Goal: Task Accomplishment & Management: Manage account settings

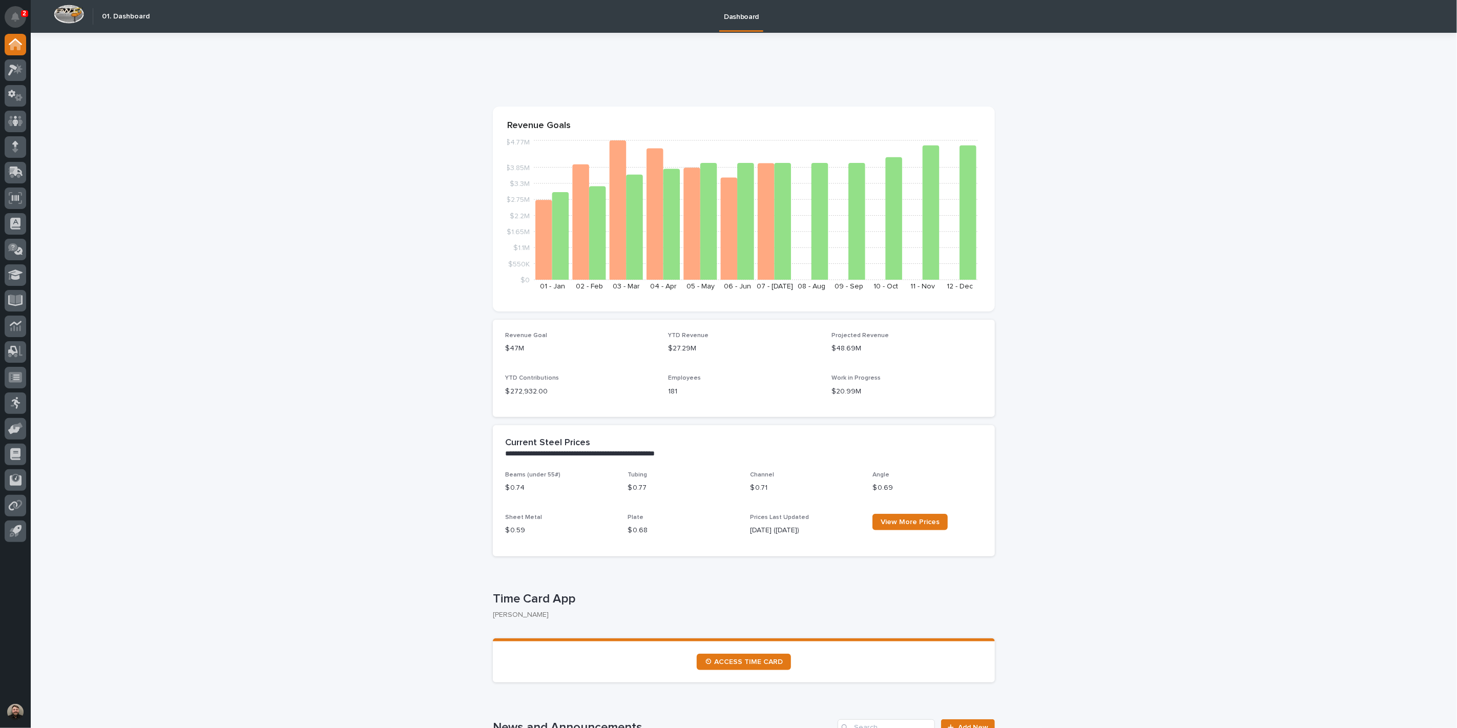
click at [22, 18] on button "Notifications" at bounding box center [16, 17] width 22 height 22
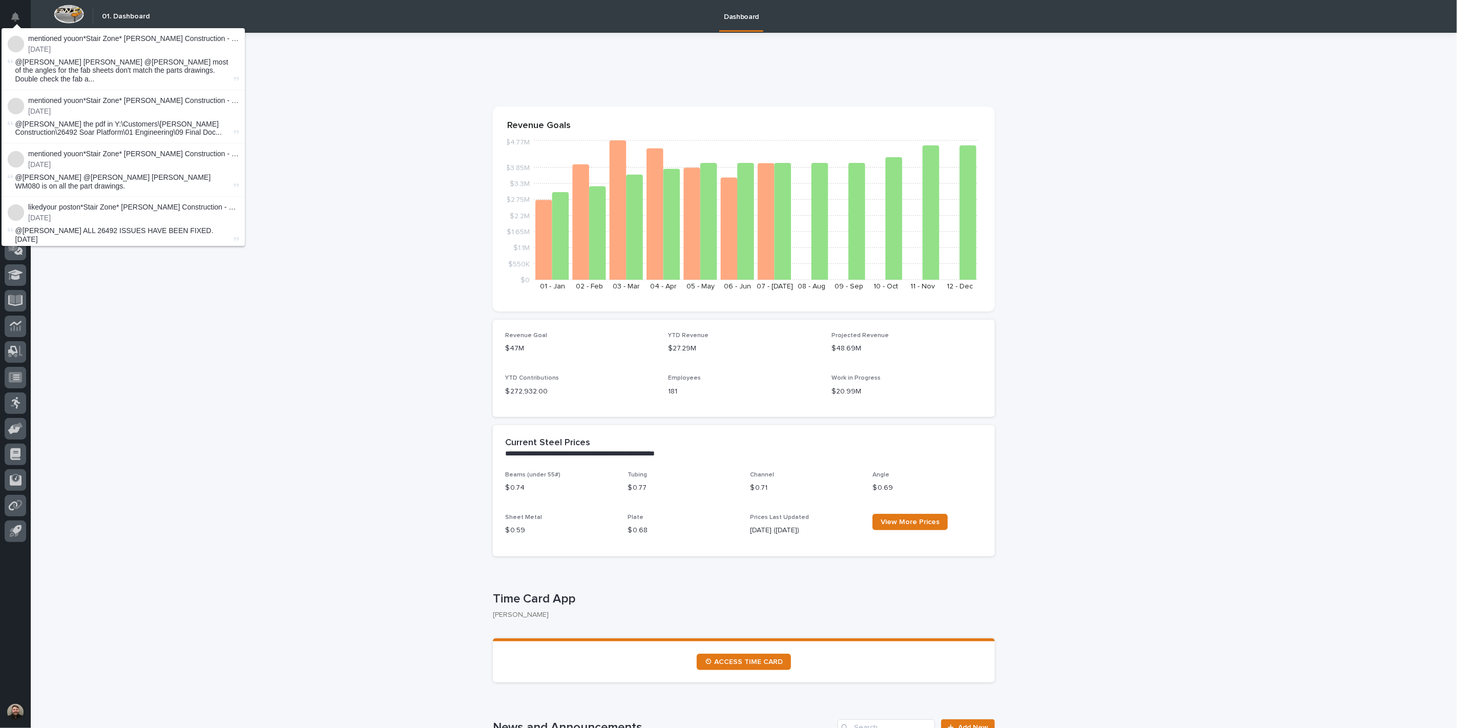
click at [120, 90] on li "mentioned you on *Stair Zone* Clouse Construction - Soar! Adventure Park - Ramp…" at bounding box center [123, 116] width 243 height 53
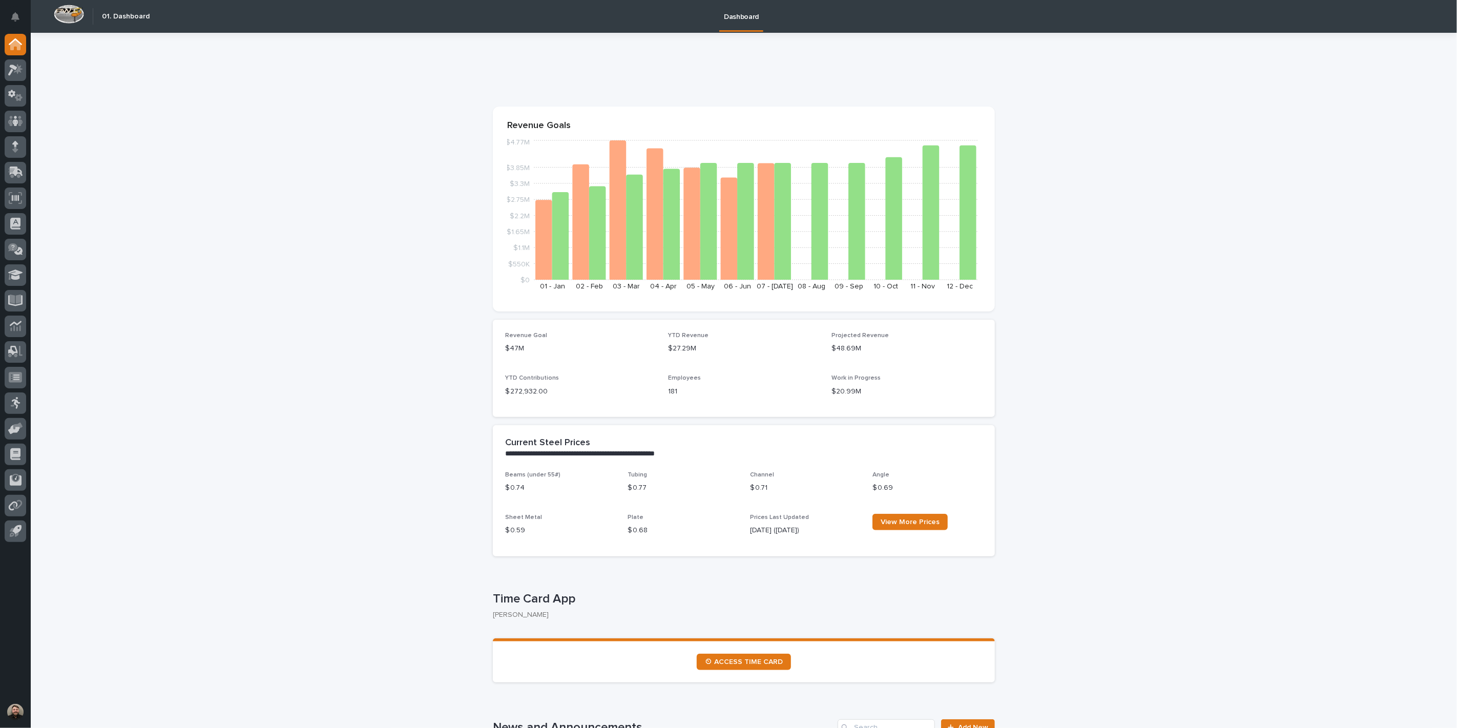
click at [11, 14] on icon "Notifications" at bounding box center [15, 16] width 8 height 9
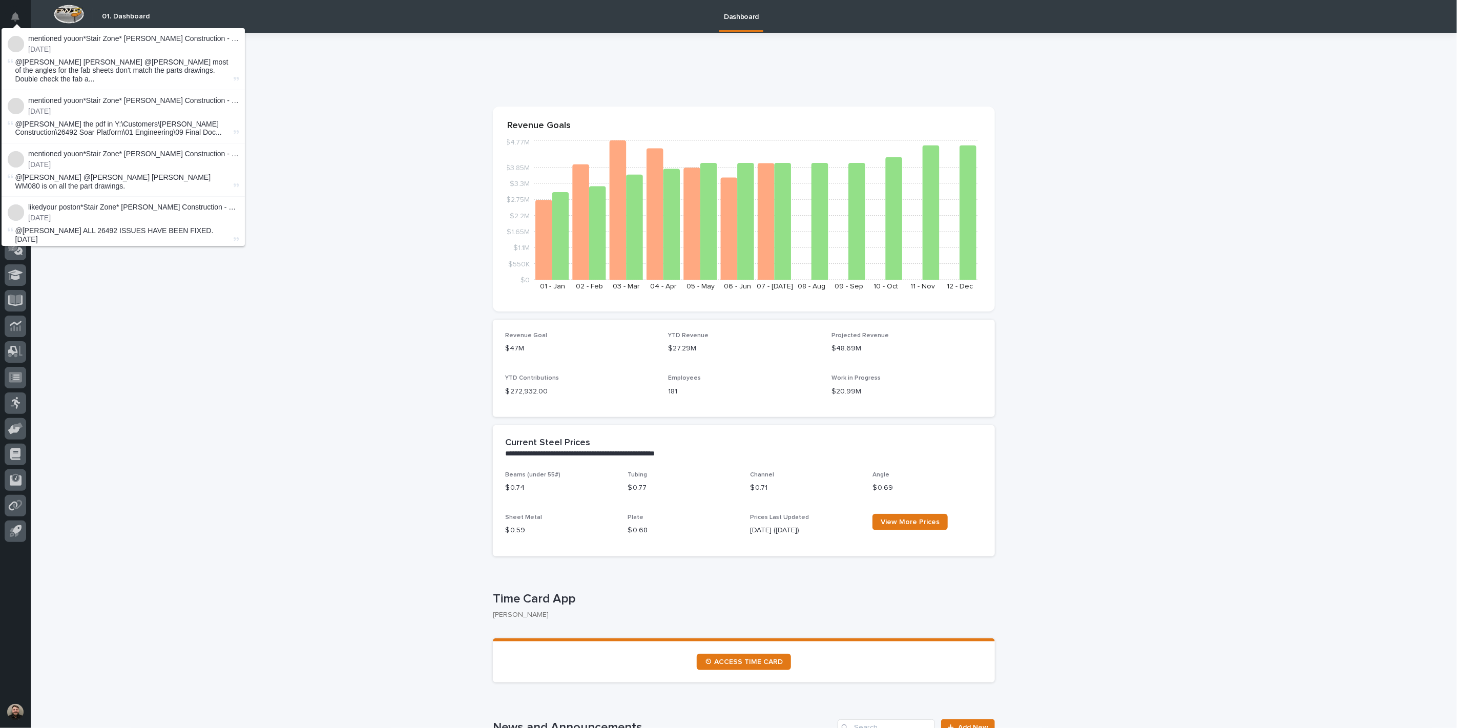
click at [178, 39] on p "mentioned you on *Stair Zone* Clouse Construction - Soar! Adventure Park - Ramp…" at bounding box center [133, 38] width 211 height 9
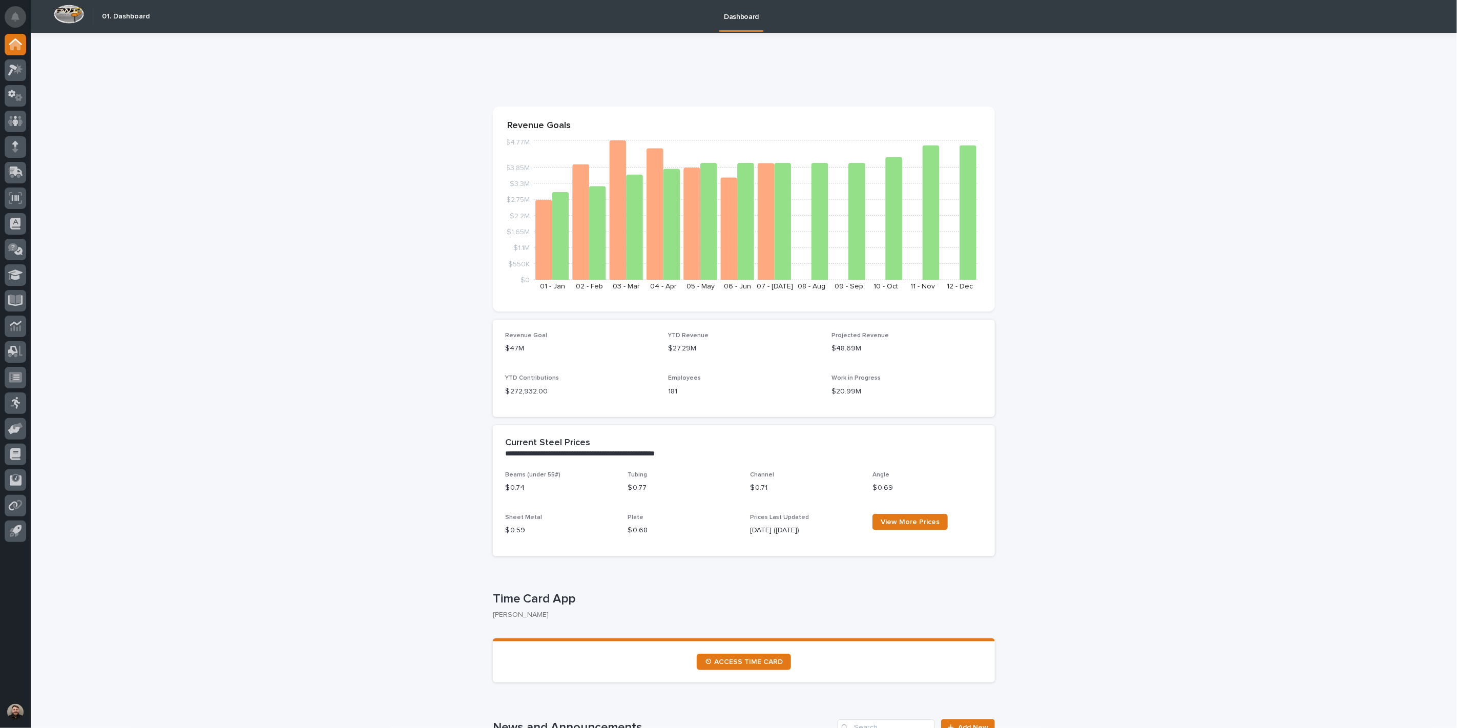
click at [12, 12] on icon "Notifications" at bounding box center [15, 16] width 8 height 9
click at [18, 69] on icon at bounding box center [18, 69] width 9 height 10
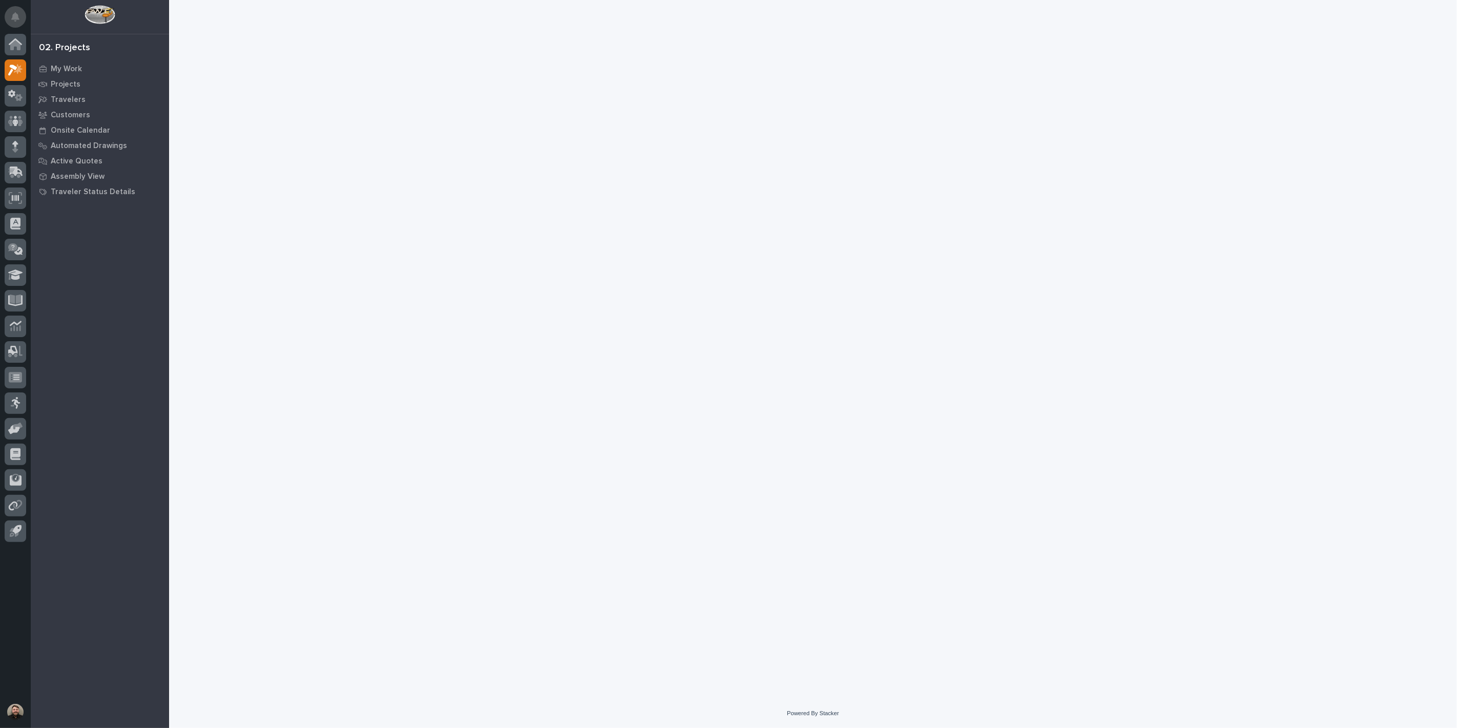
click at [23, 19] on button "Notifications" at bounding box center [16, 17] width 22 height 22
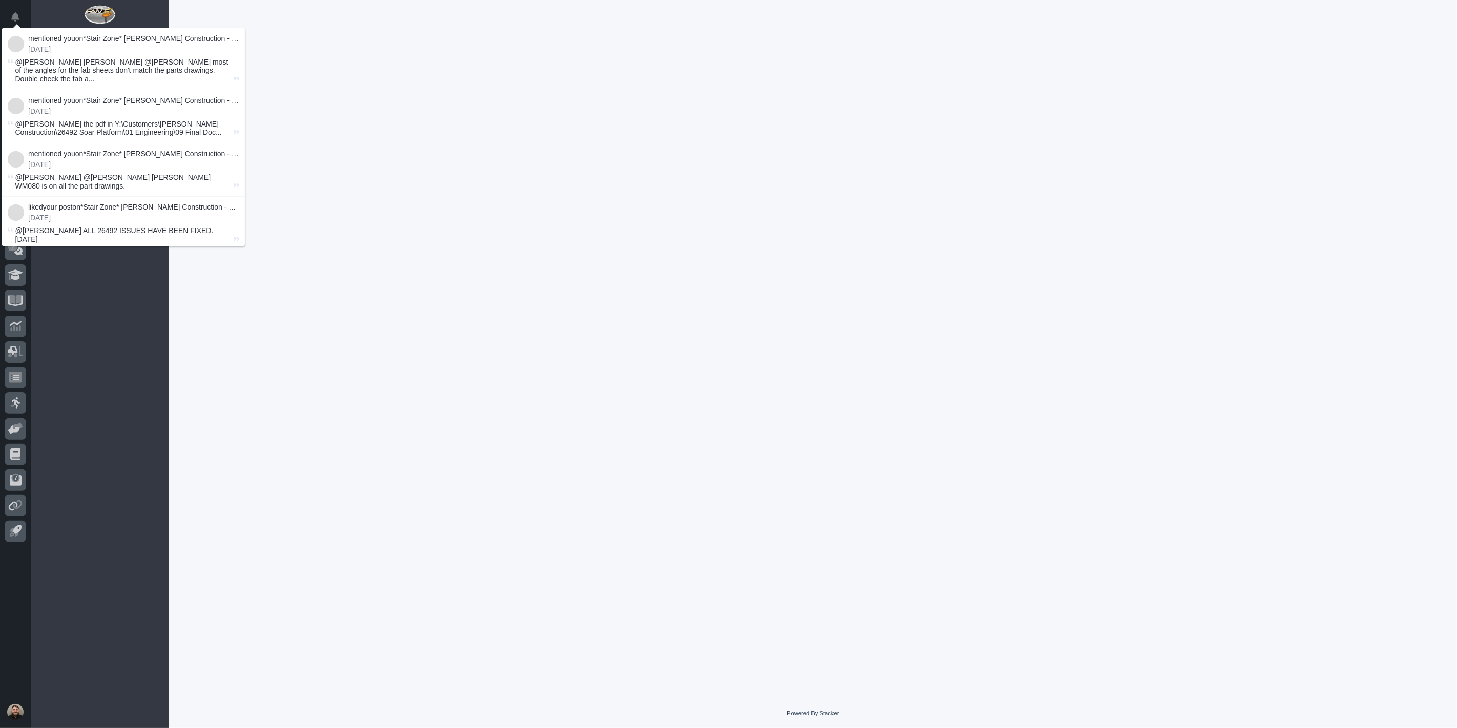
click at [375, 124] on div at bounding box center [814, 336] width 1038 height 673
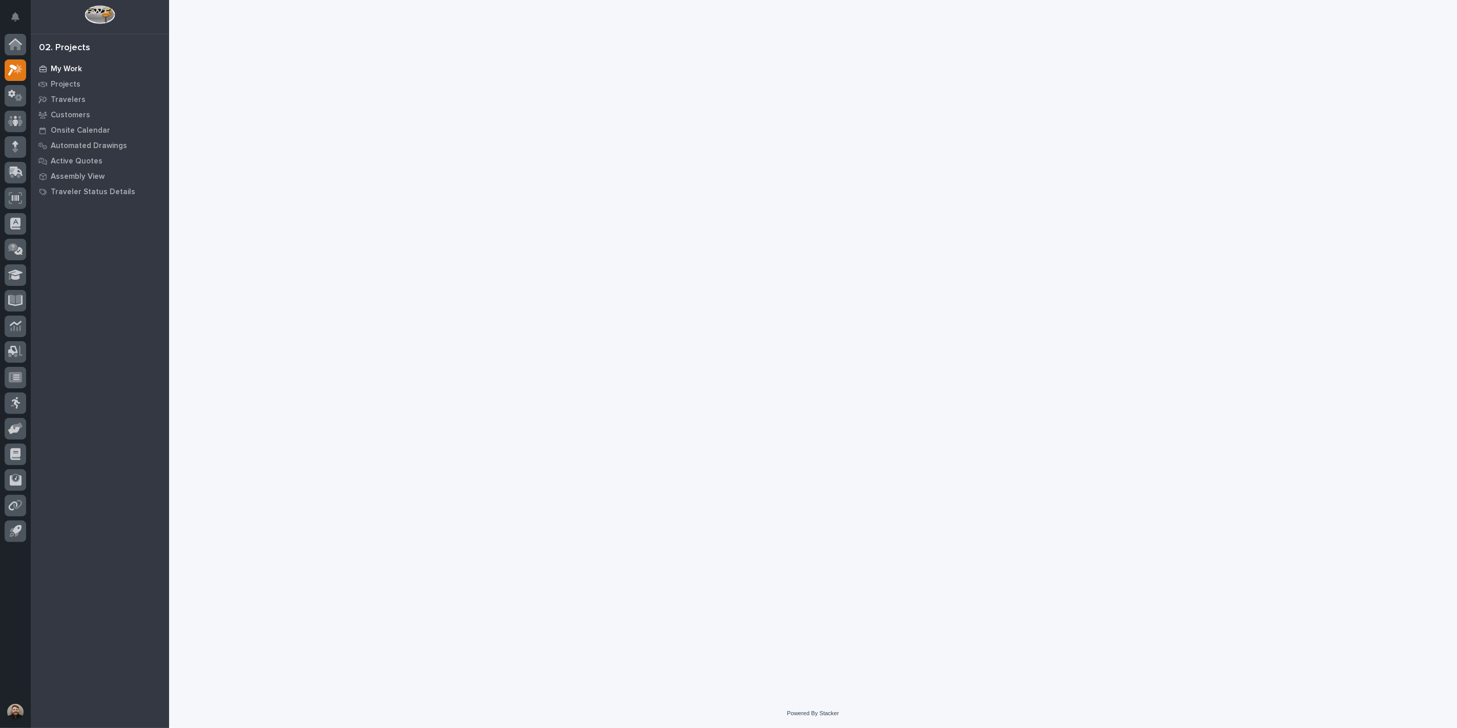
click at [67, 67] on p "My Work" at bounding box center [66, 69] width 31 height 9
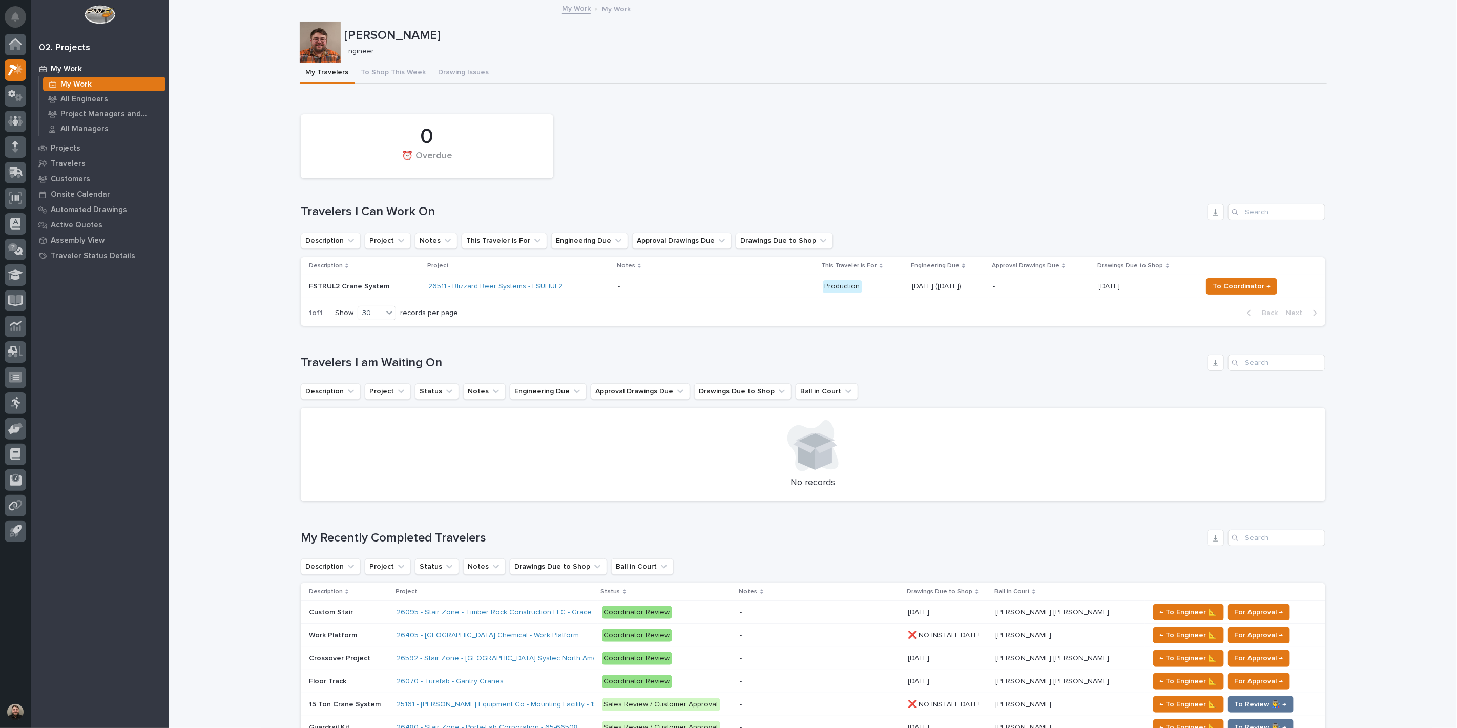
click at [14, 16] on icon "Notifications" at bounding box center [15, 16] width 8 height 9
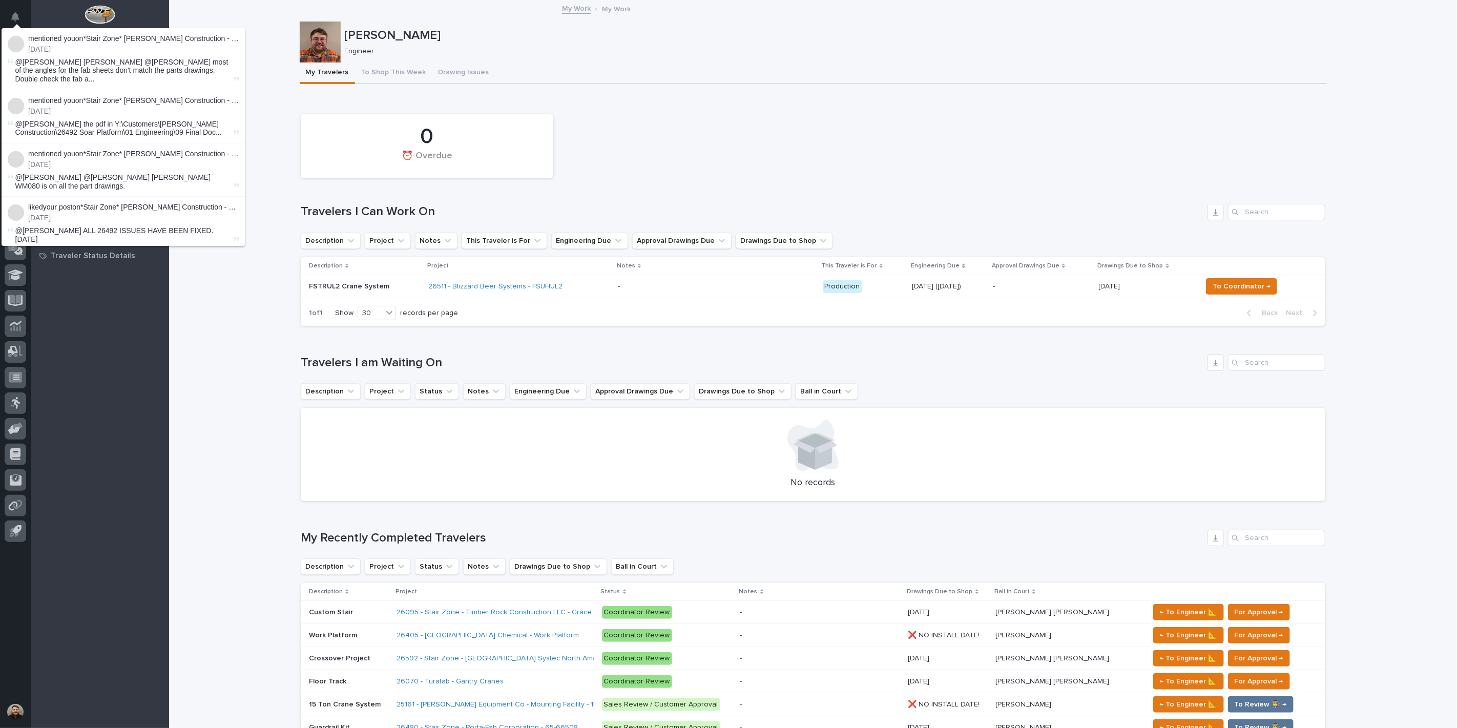
click at [128, 33] on li "mentioned you on *Stair Zone* Clouse Construction - Soar! Adventure Park - Ramp…" at bounding box center [123, 59] width 243 height 62
click at [131, 34] on link "*Stair Zone* [PERSON_NAME] Construction - Soar! Adventure Park - Ramp Guardrail…" at bounding box center [224, 38] width 283 height 8
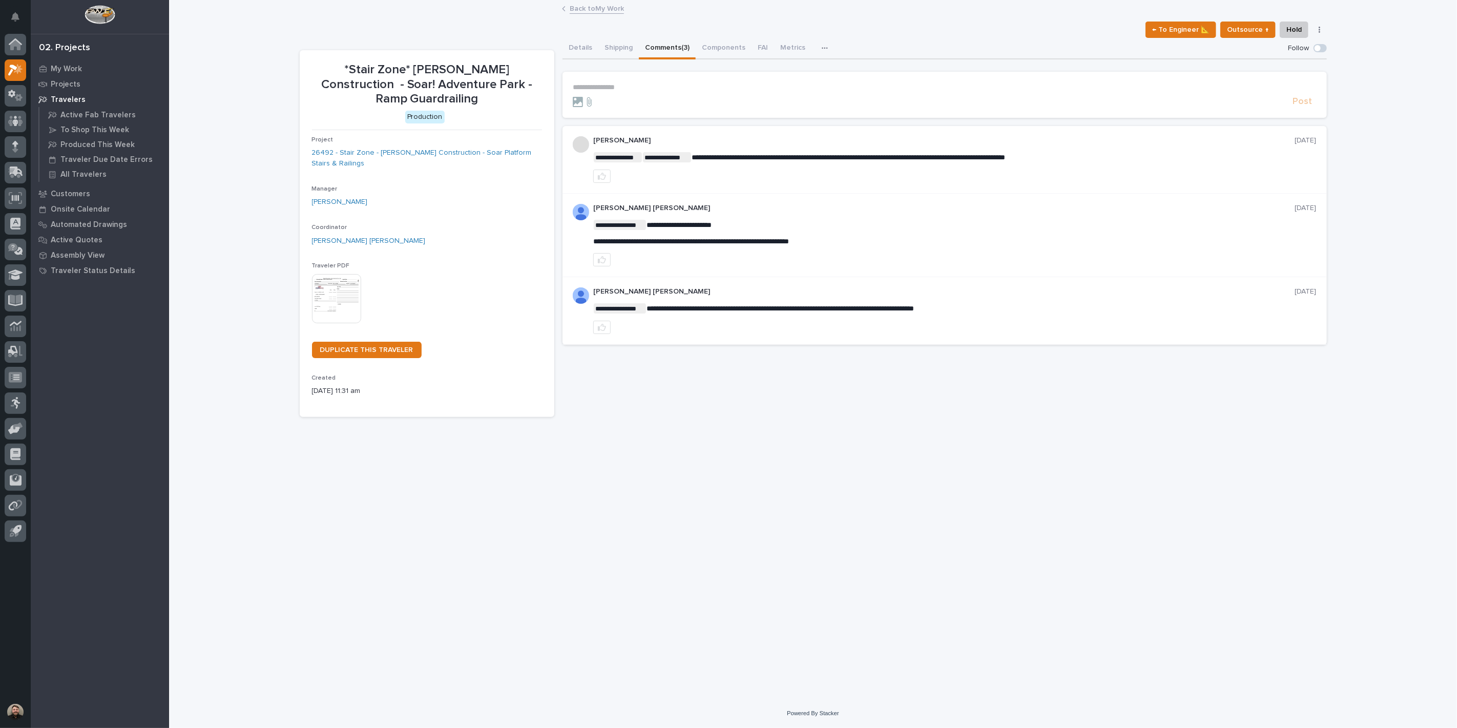
drag, startPoint x: 1207, startPoint y: 68, endPoint x: 762, endPoint y: 96, distance: 445.6
drag, startPoint x: 759, startPoint y: 95, endPoint x: 1323, endPoint y: 537, distance: 716.9
click at [1323, 537] on div "**********" at bounding box center [814, 337] width 1038 height 672
